Goal: Task Accomplishment & Management: Use online tool/utility

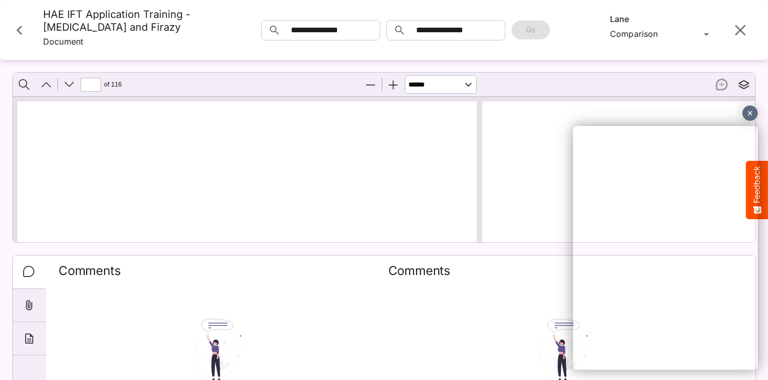
select select "******"
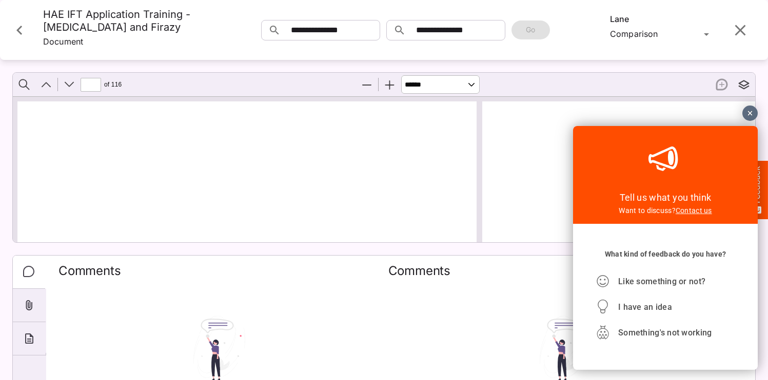
scroll to position [14597, 98]
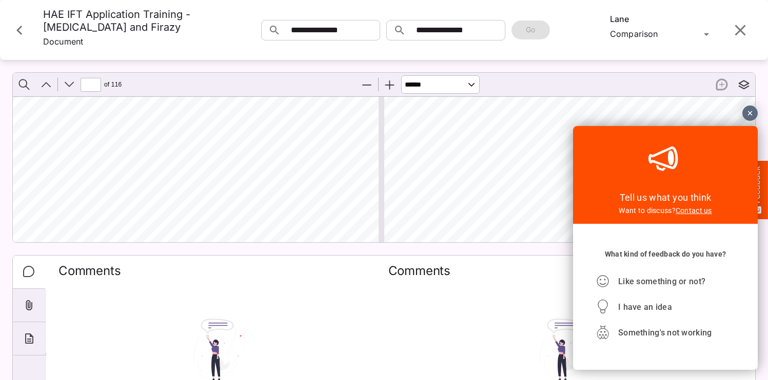
click at [18, 35] on icon "Close card" at bounding box center [19, 30] width 6 height 9
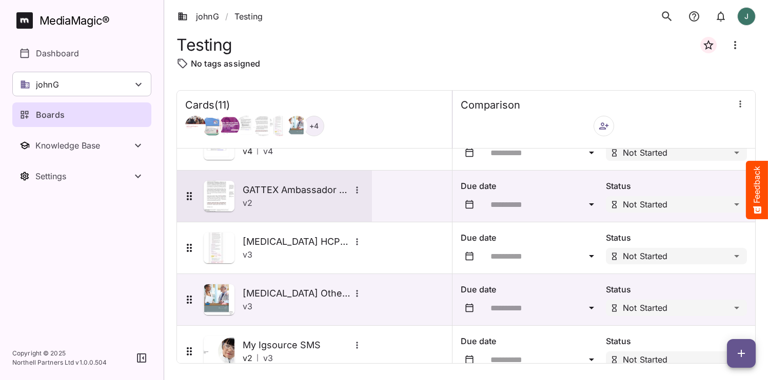
scroll to position [185, 0]
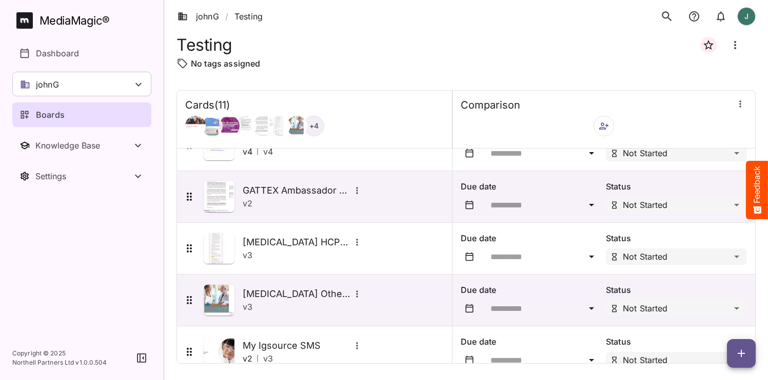
click at [744, 357] on icon "button" at bounding box center [741, 354] width 12 height 12
click at [714, 309] on p "Add new lane" at bounding box center [715, 311] width 55 height 12
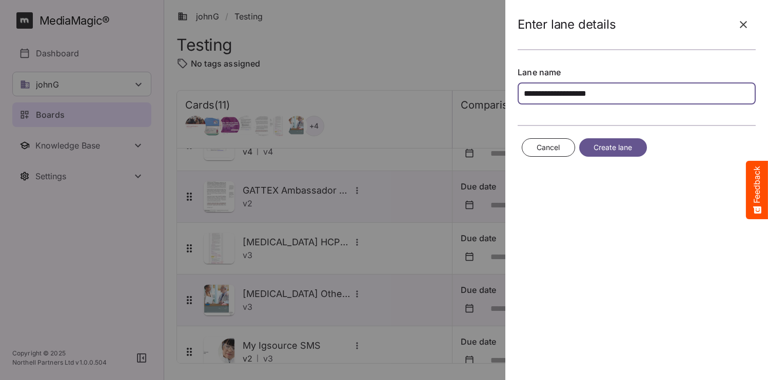
type input "**********"
click at [636, 151] on button "Create lane" at bounding box center [613, 147] width 68 height 19
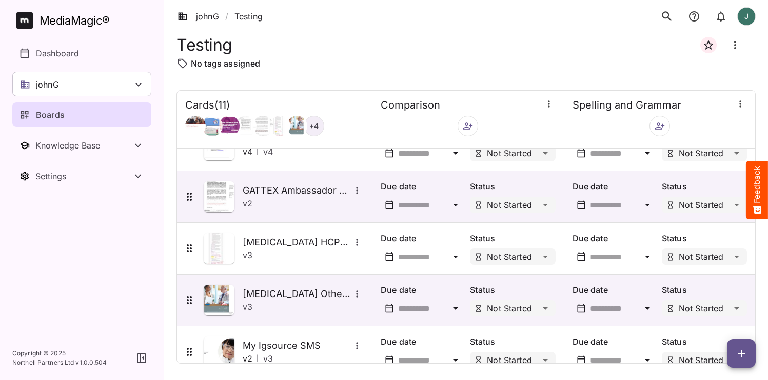
click at [660, 129] on icon "button" at bounding box center [659, 126] width 10 height 10
click at [683, 168] on div "Add new sidekick(s)" at bounding box center [701, 177] width 89 height 21
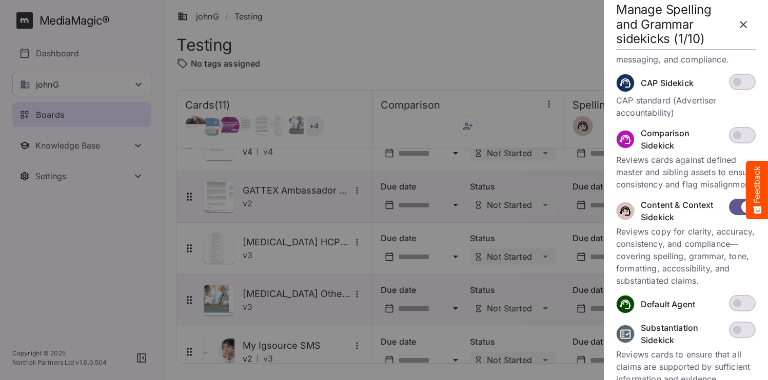
scroll to position [355, 0]
click at [750, 25] on button "button" at bounding box center [743, 24] width 25 height 25
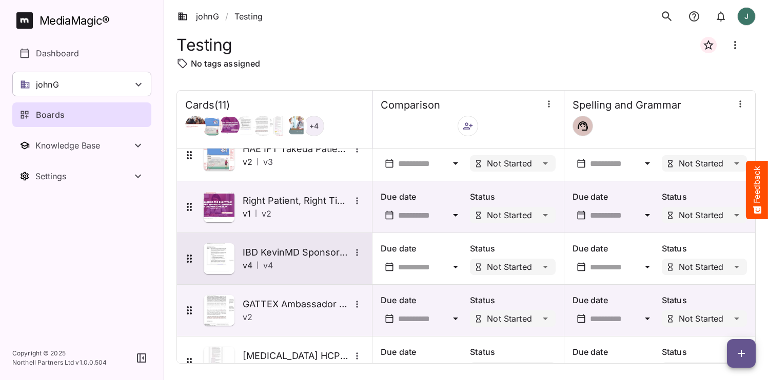
scroll to position [84, 0]
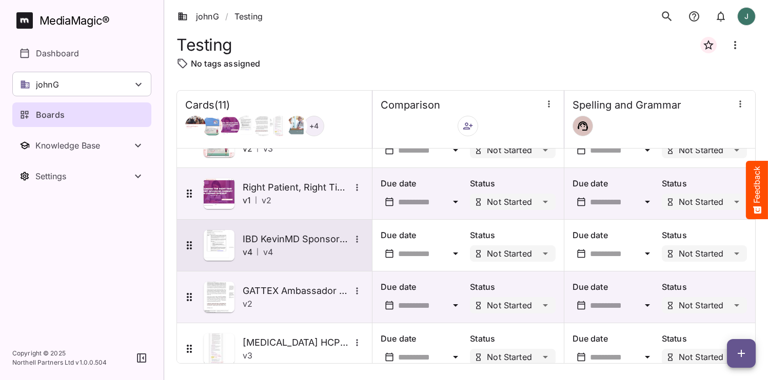
click at [215, 248] on img at bounding box center [219, 245] width 31 height 31
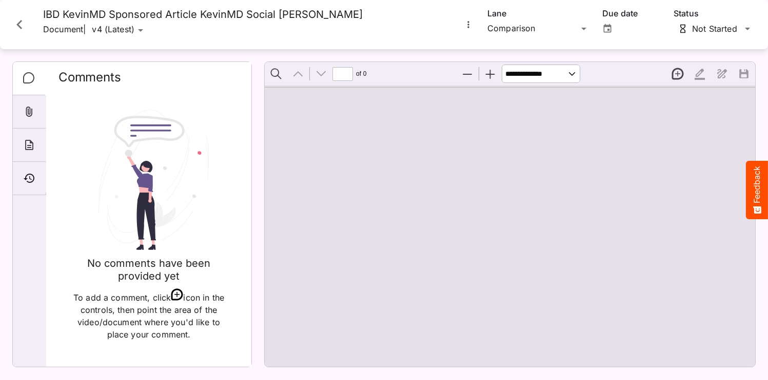
type input "*"
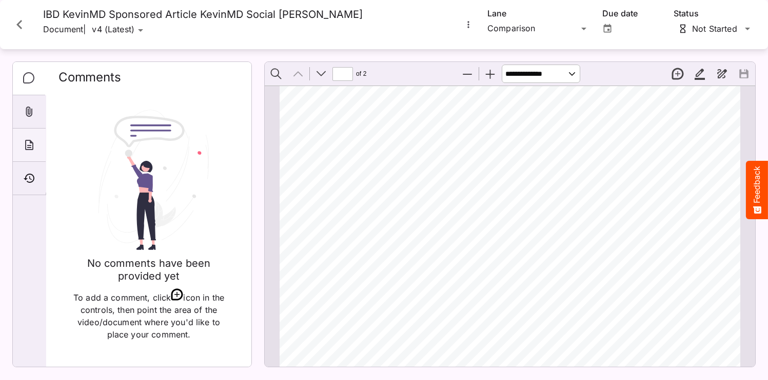
click at [35, 151] on div "About" at bounding box center [29, 145] width 33 height 33
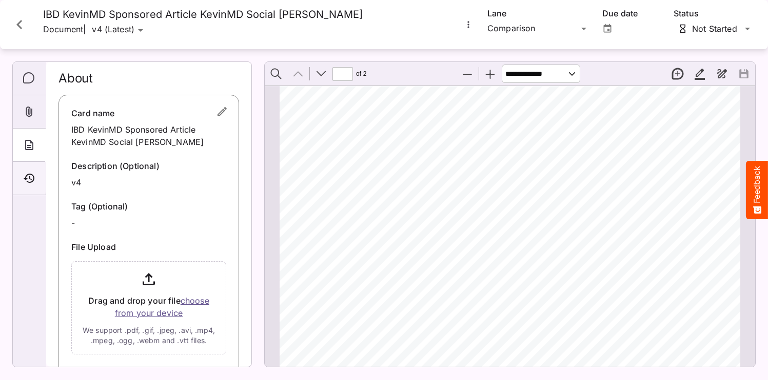
click at [31, 174] on icon "Timeline" at bounding box center [29, 178] width 11 height 9
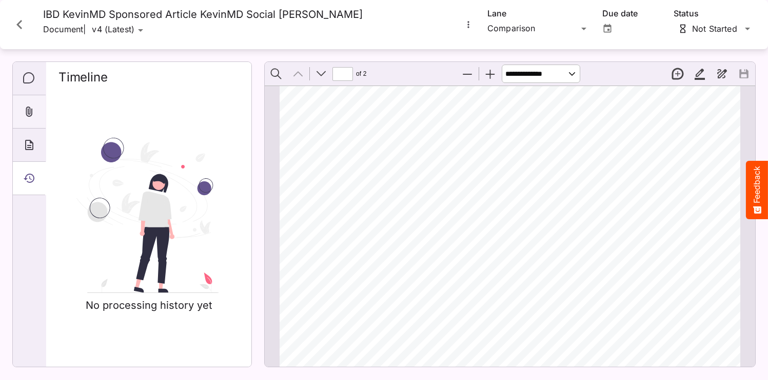
click at [35, 112] on div "Attachments" at bounding box center [29, 111] width 33 height 33
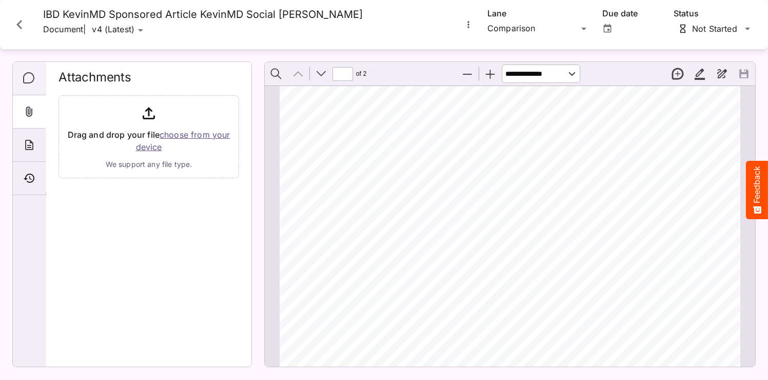
click at [30, 81] on icon "Comments" at bounding box center [29, 78] width 12 height 12
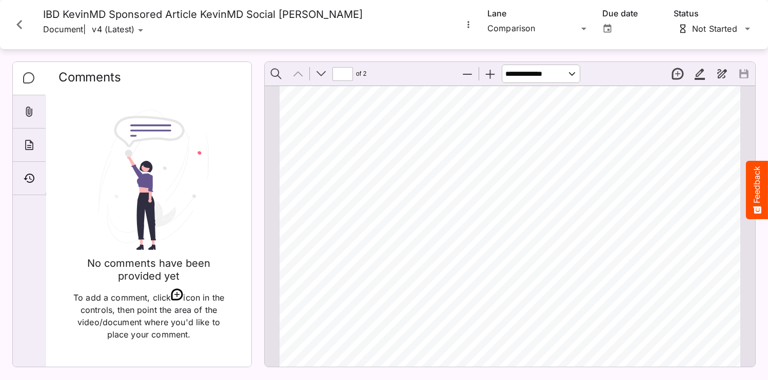
click at [30, 28] on button "Close card" at bounding box center [19, 24] width 31 height 31
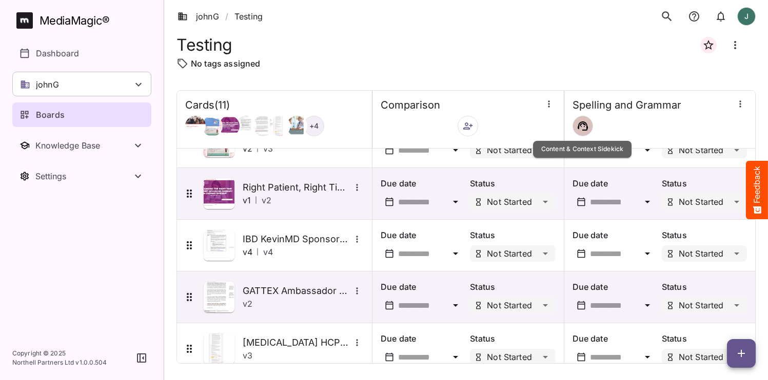
click at [582, 130] on icon at bounding box center [582, 126] width 10 height 9
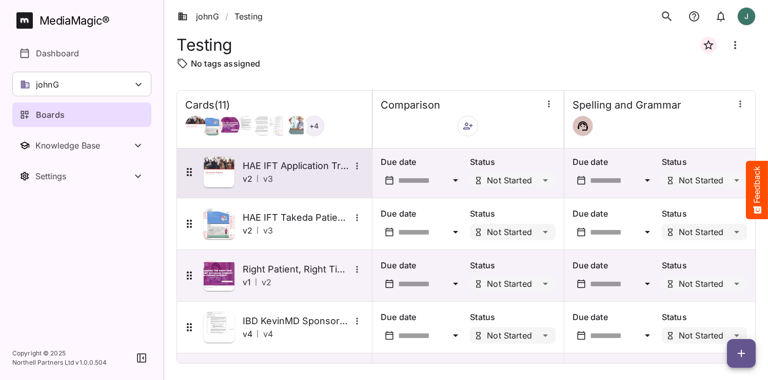
scroll to position [2, 0]
click at [218, 171] on img at bounding box center [219, 172] width 31 height 31
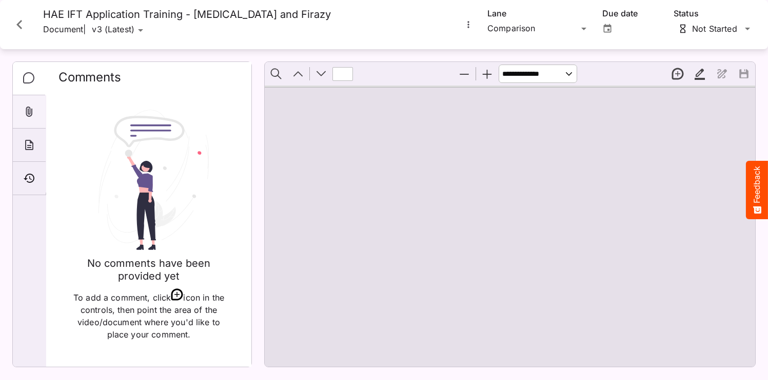
click at [39, 117] on div "Attachments" at bounding box center [29, 111] width 33 height 33
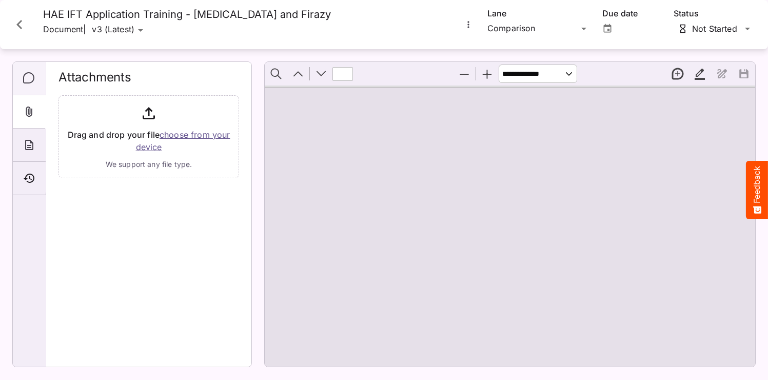
click at [20, 82] on div "Comments" at bounding box center [29, 78] width 33 height 33
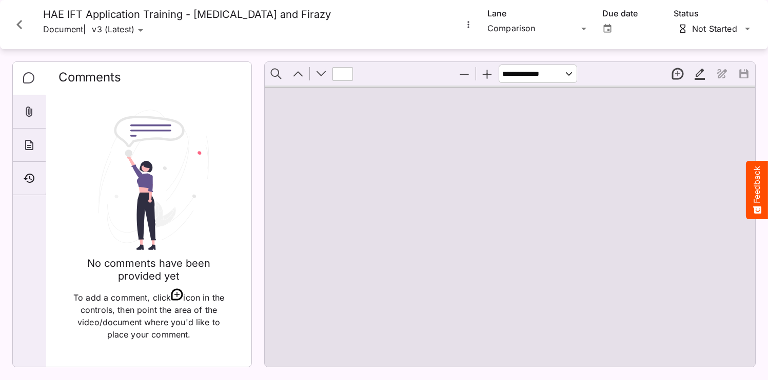
click at [25, 26] on icon "Close card" at bounding box center [19, 24] width 18 height 18
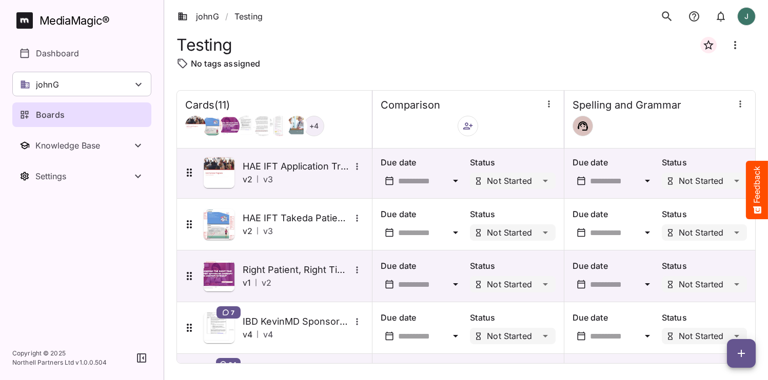
click at [366, 44] on div "Testing" at bounding box center [465, 45] width 579 height 25
